Goal: Find specific fact: Find specific fact

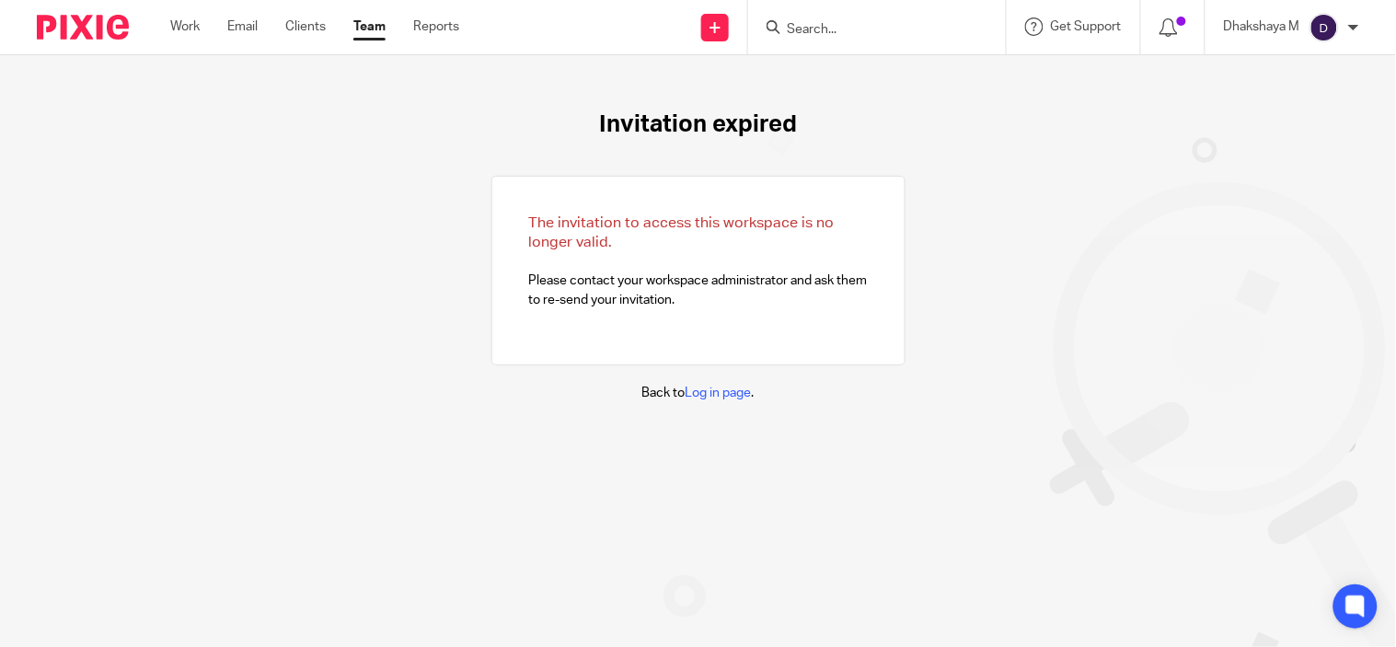
click at [830, 32] on input "Search" at bounding box center [868, 30] width 166 height 17
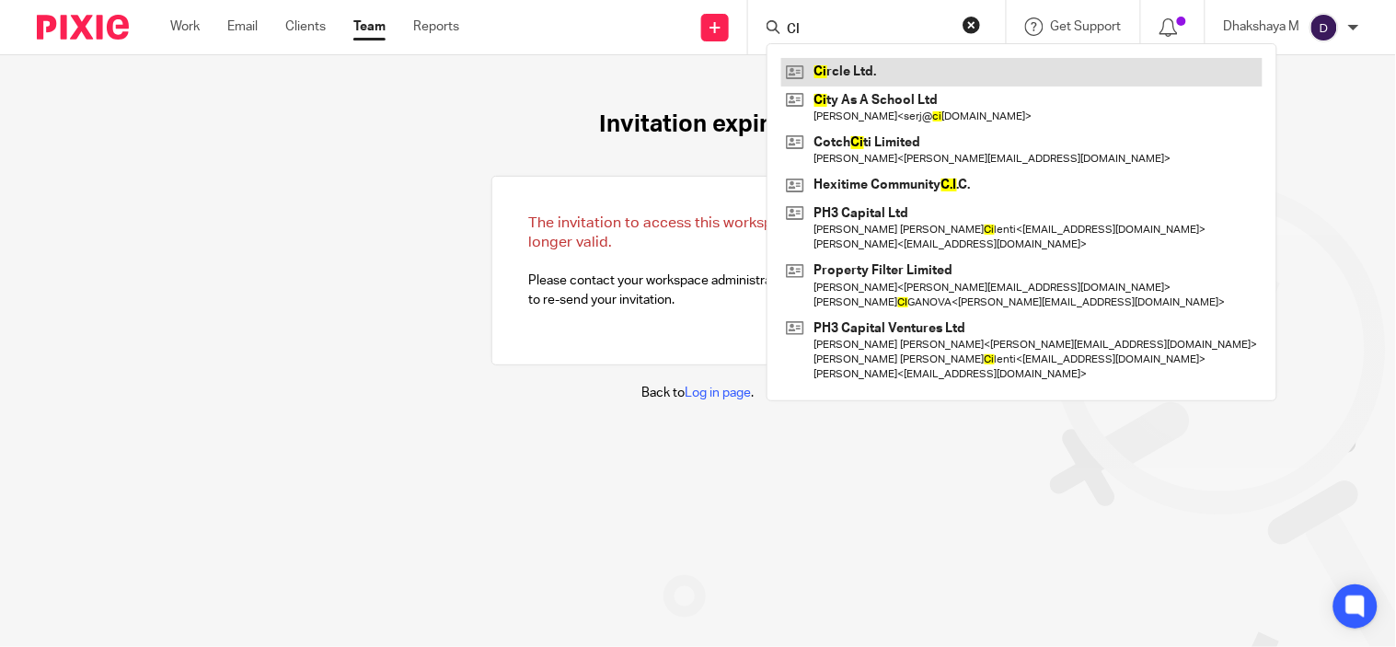
type input "C"
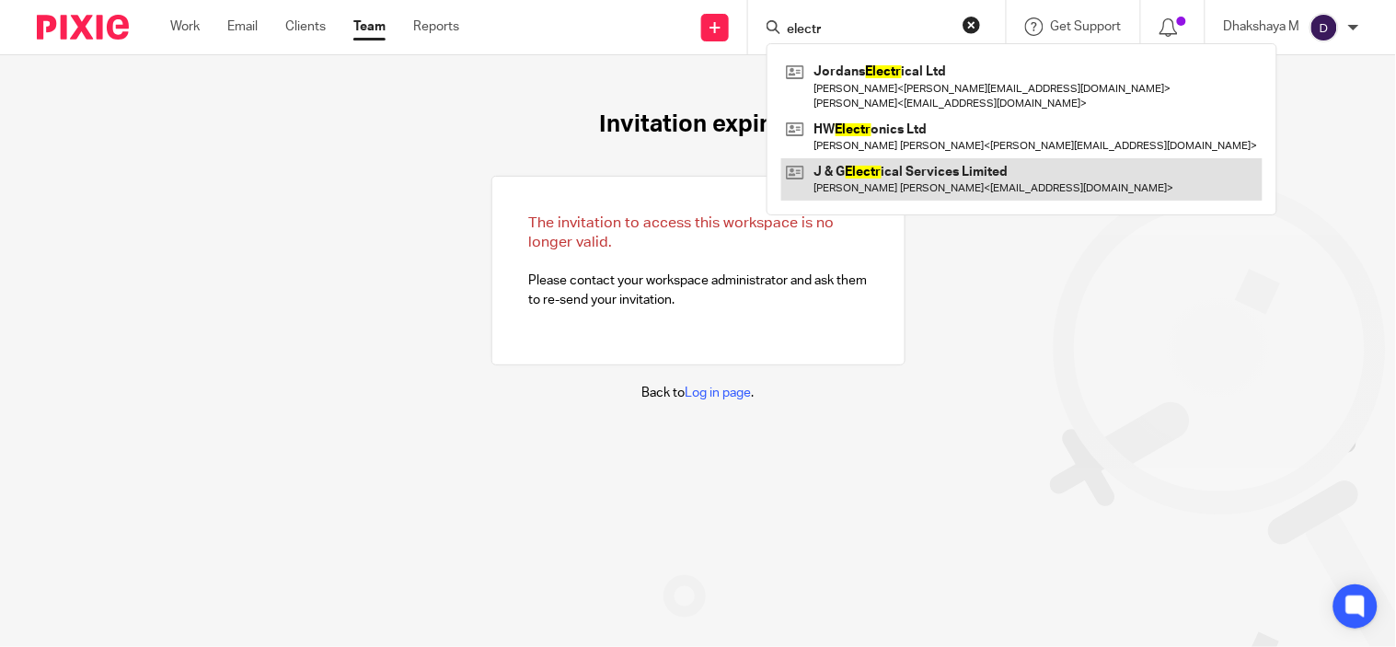
type input "electr"
click at [902, 168] on link at bounding box center [1021, 179] width 481 height 42
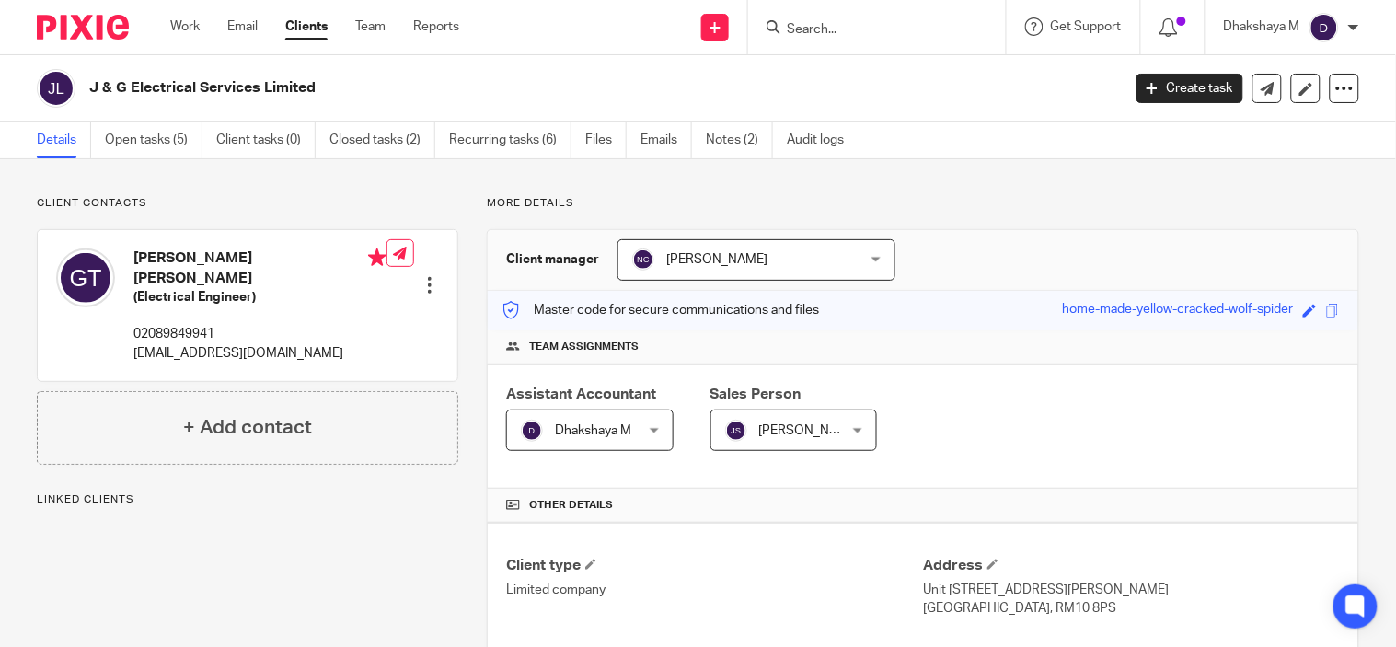
scroll to position [494, 0]
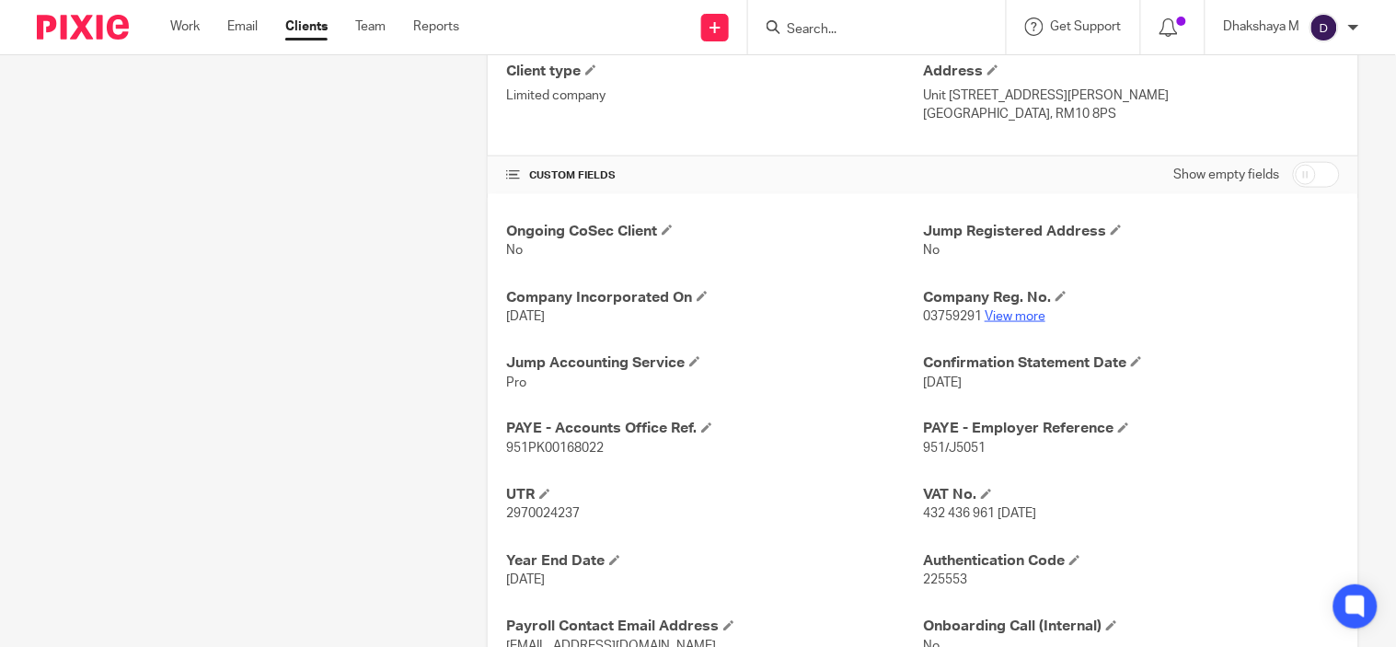
click at [1010, 311] on link "View more" at bounding box center [1014, 316] width 61 height 13
click at [954, 452] on span "951/J5051" at bounding box center [954, 449] width 63 height 13
copy p "951/J5051"
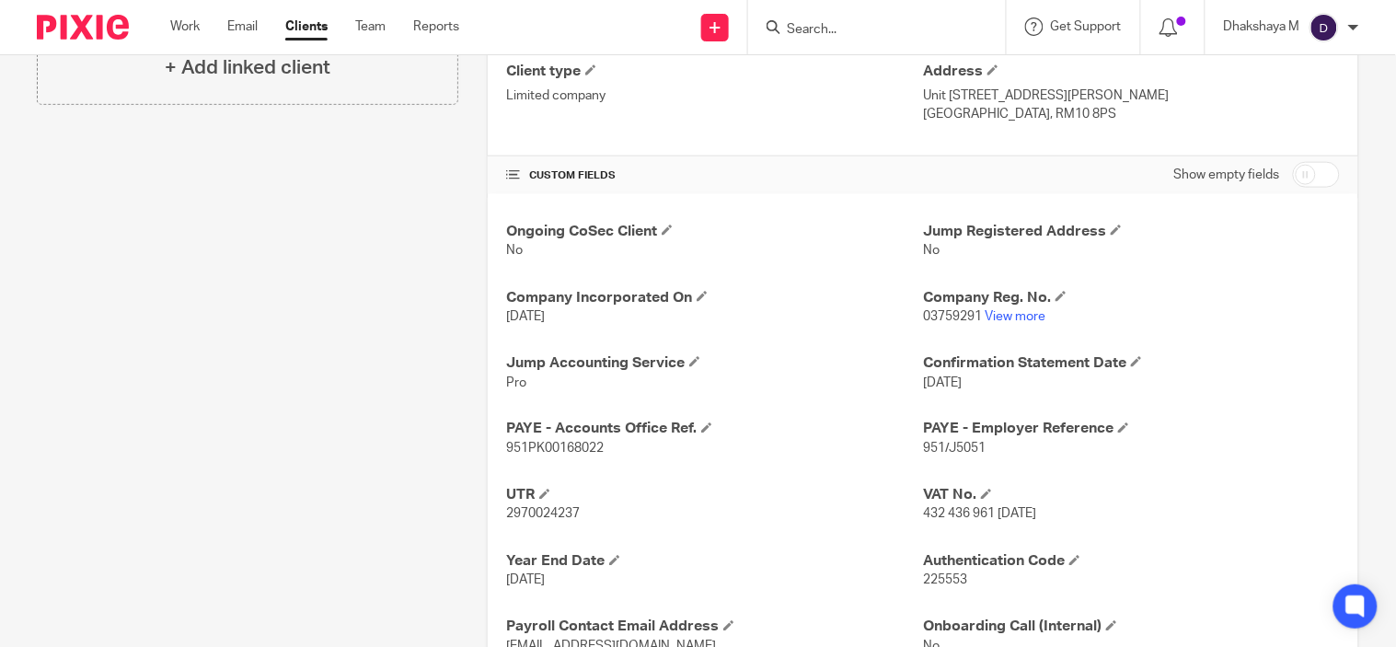
click at [589, 443] on span "951PK00168022" at bounding box center [555, 449] width 98 height 13
copy span "951PK00168022"
